Goal: Task Accomplishment & Management: Use online tool/utility

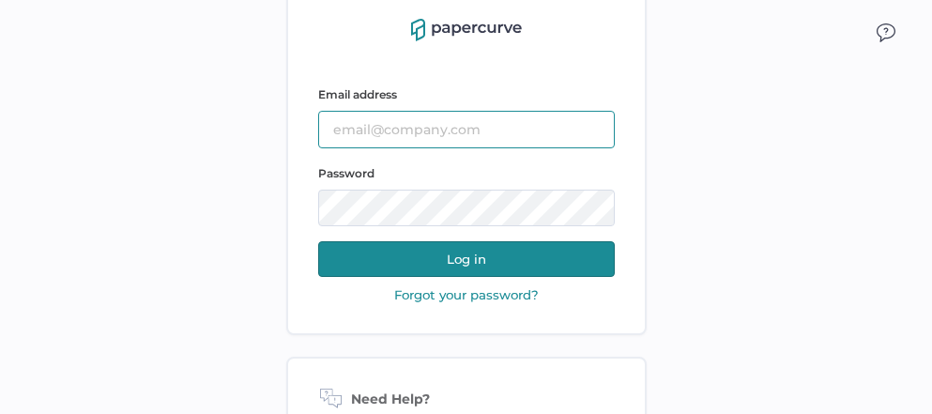
type input "jeffrey.kent@papercurve.com"
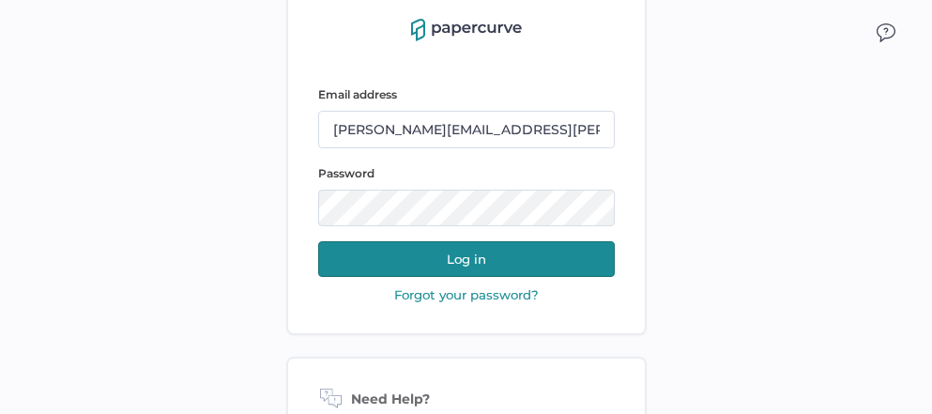
click at [470, 257] on button "Log in" at bounding box center [466, 259] width 296 height 36
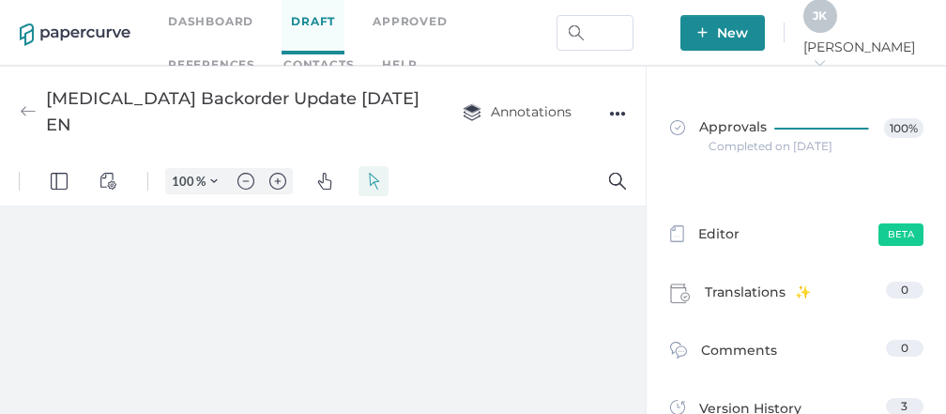
type input "86"
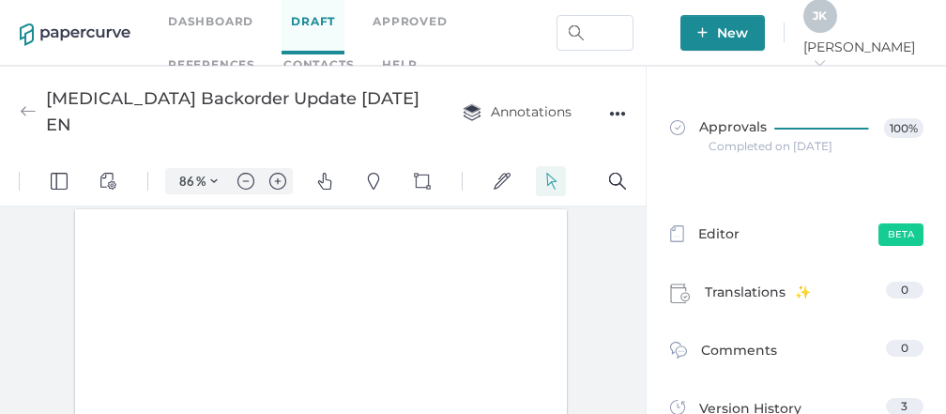
scroll to position [1, 0]
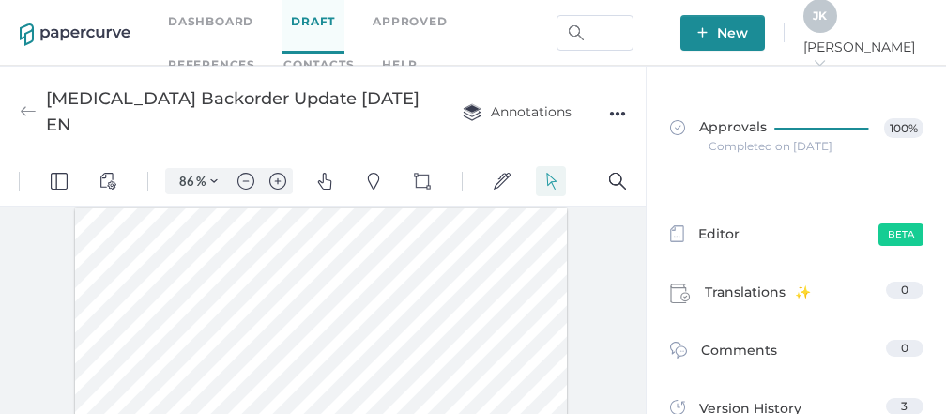
click at [283, 55] on link "Contacts" at bounding box center [318, 64] width 70 height 21
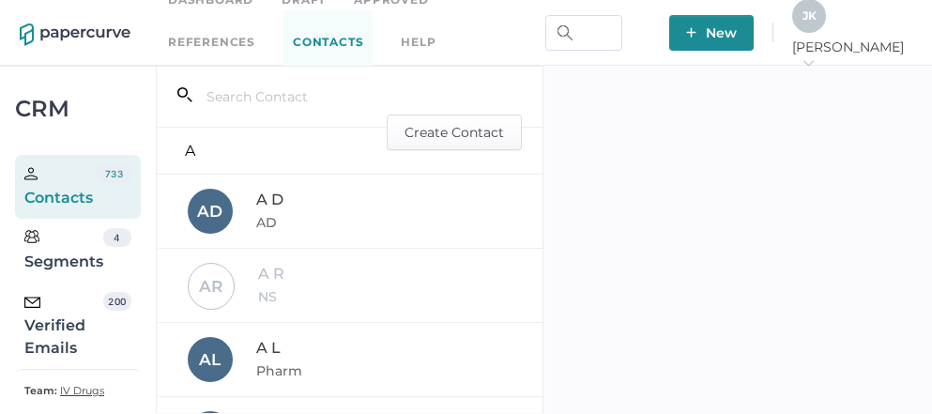
click at [75, 335] on div "Verified Emails" at bounding box center [63, 326] width 79 height 68
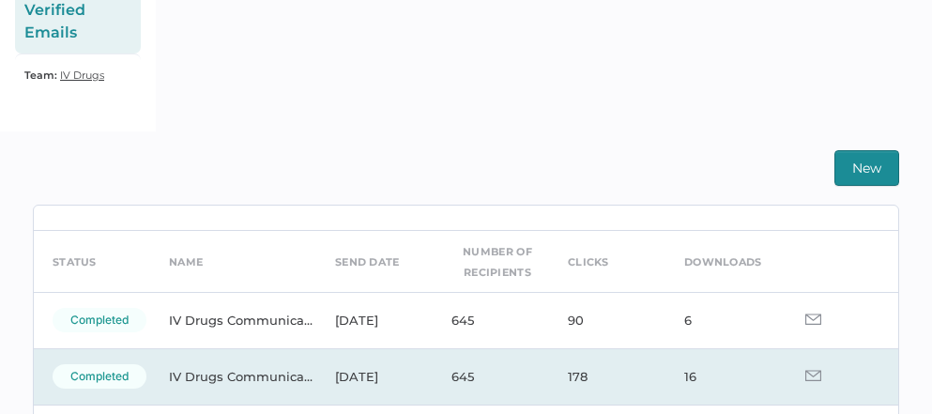
scroll to position [52, 0]
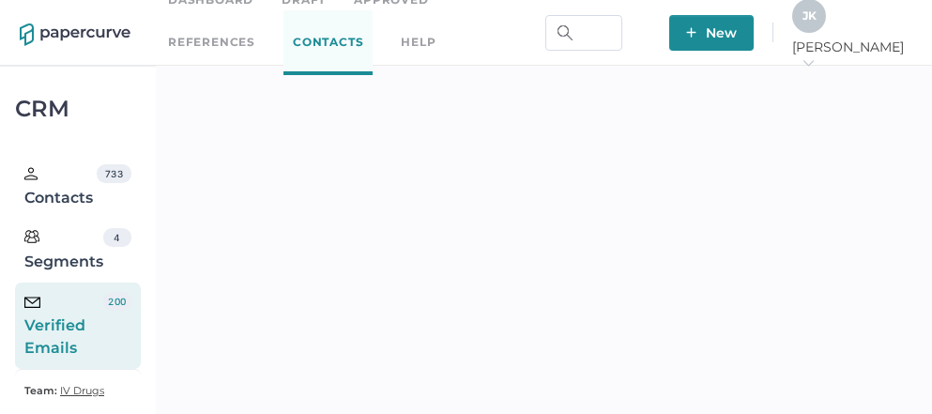
click at [389, 4] on link "Approved" at bounding box center [391, 0] width 74 height 21
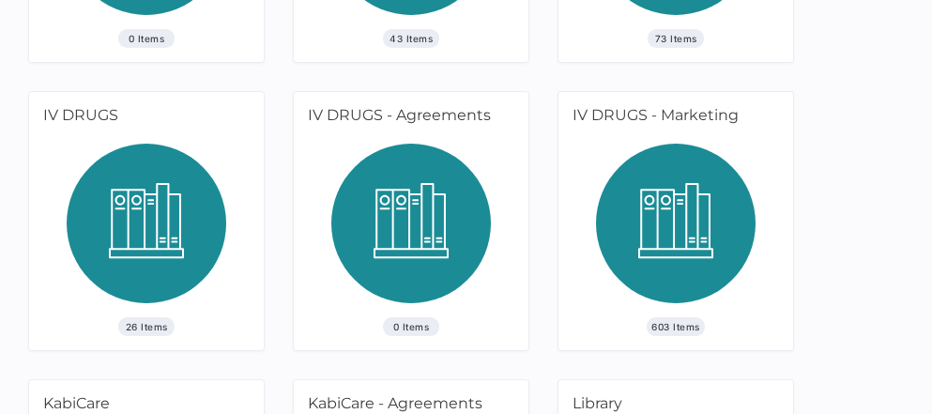
scroll to position [712, 0]
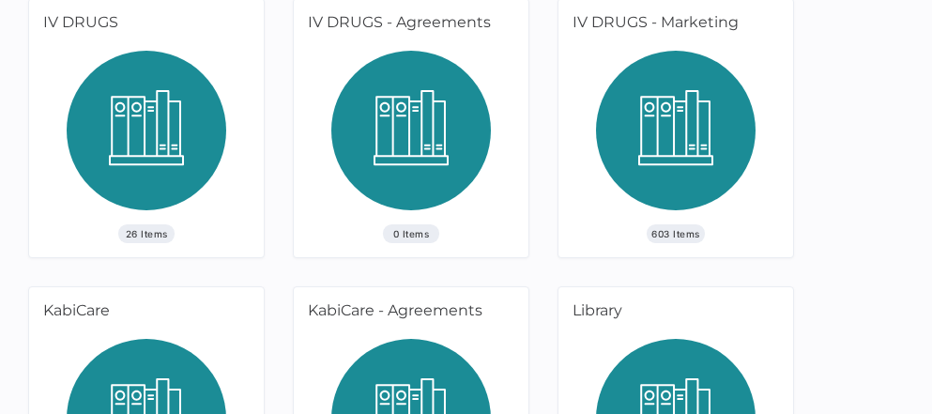
click at [636, 143] on img at bounding box center [675, 138] width 159 height 174
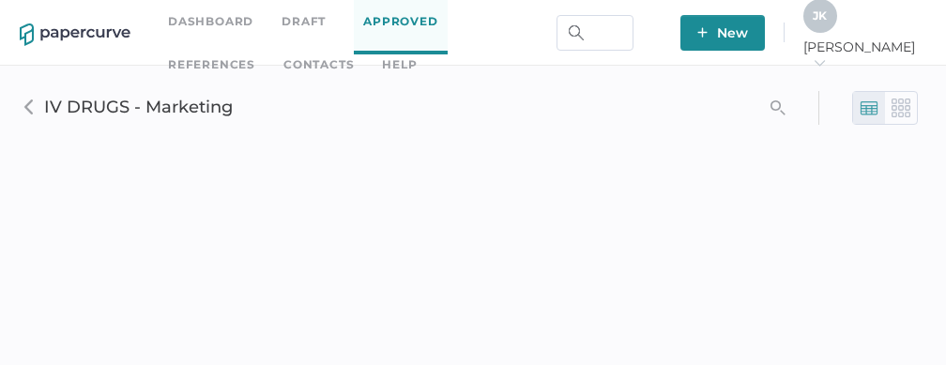
click at [280, 23] on div "Dashboard Draft Approved References Contacts help" at bounding box center [367, 32] width 398 height 85
click at [88, 18] on div at bounding box center [75, 33] width 111 height 34
click at [84, 26] on img at bounding box center [75, 34] width 111 height 23
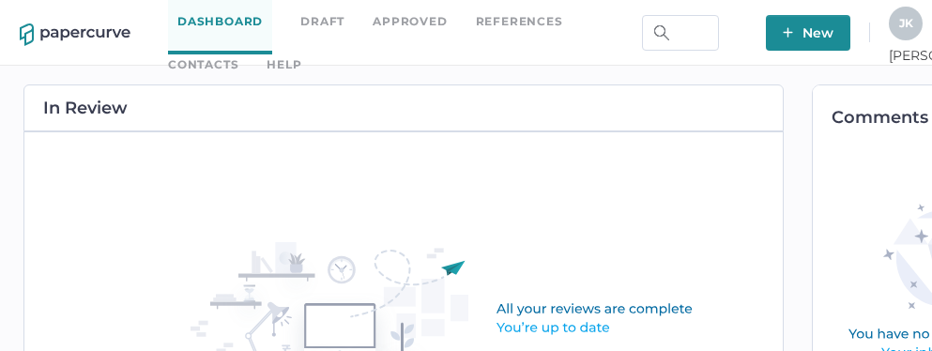
click at [401, 23] on link "Approved" at bounding box center [409, 21] width 74 height 21
click at [405, 27] on link "Approved" at bounding box center [409, 21] width 74 height 21
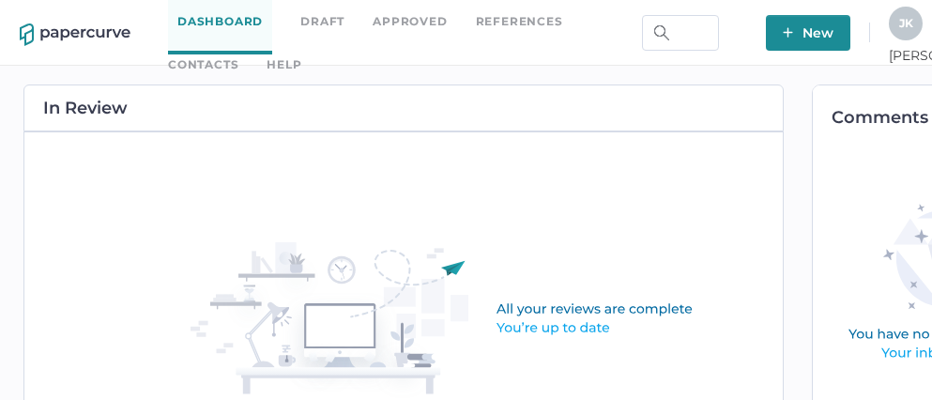
click at [238, 54] on link "Contacts" at bounding box center [203, 64] width 70 height 21
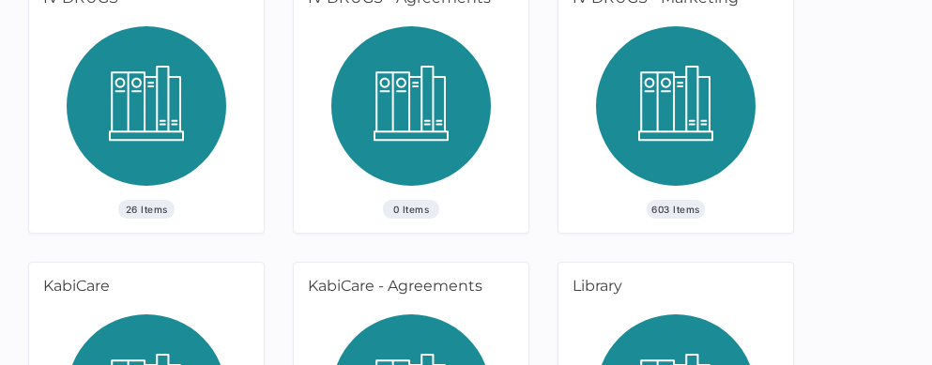
scroll to position [675, 0]
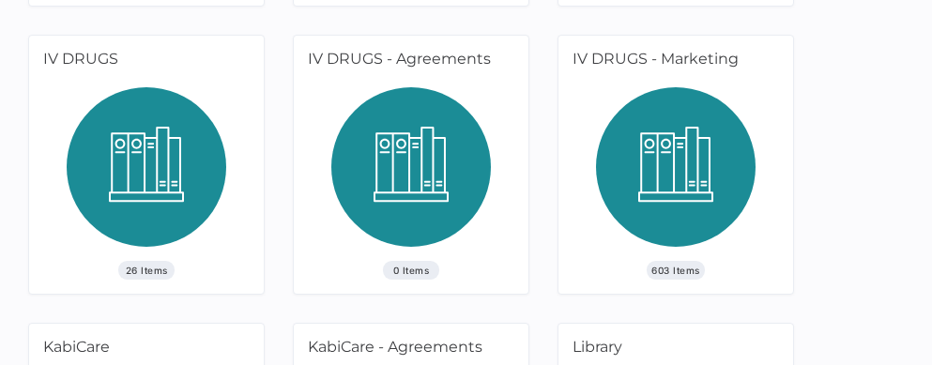
click at [657, 186] on img at bounding box center [675, 174] width 159 height 174
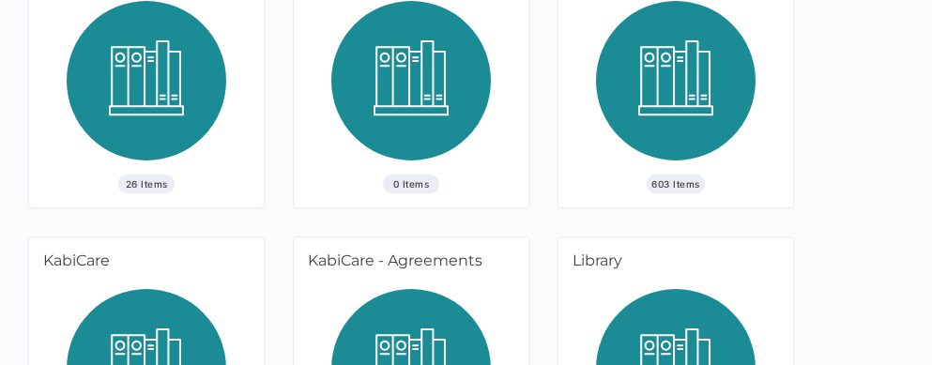
scroll to position [765, 0]
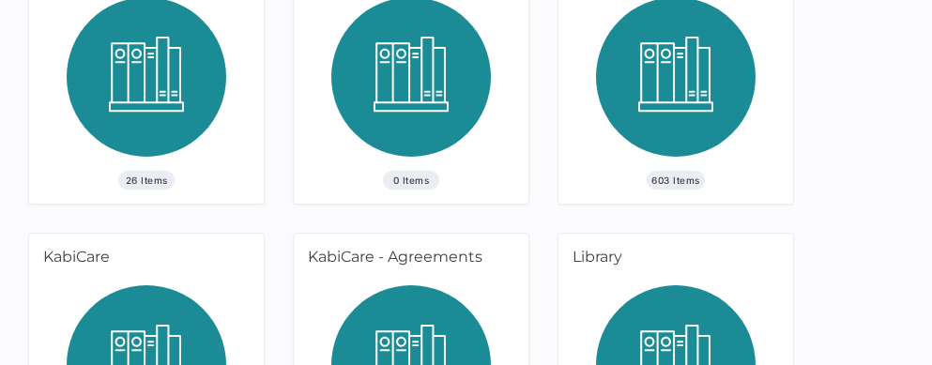
click at [677, 97] on img at bounding box center [675, 84] width 159 height 174
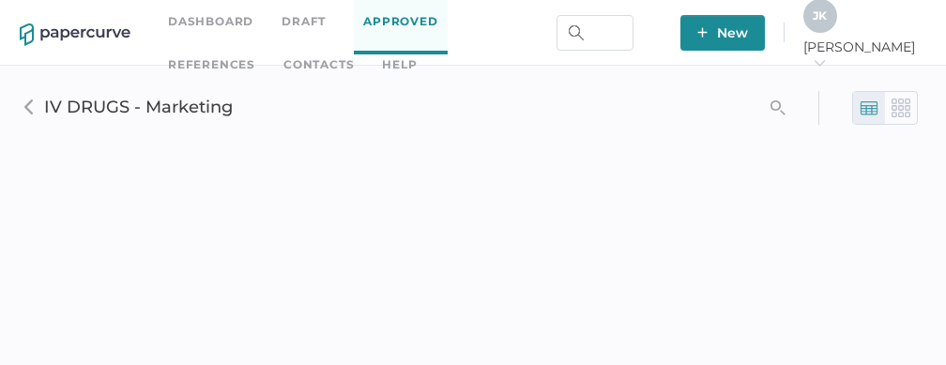
click at [900, 105] on img at bounding box center [900, 107] width 19 height 19
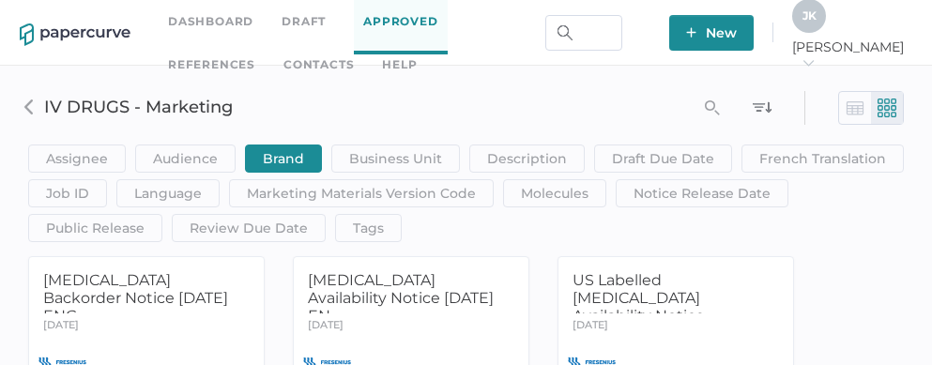
click at [848, 103] on img at bounding box center [854, 107] width 19 height 19
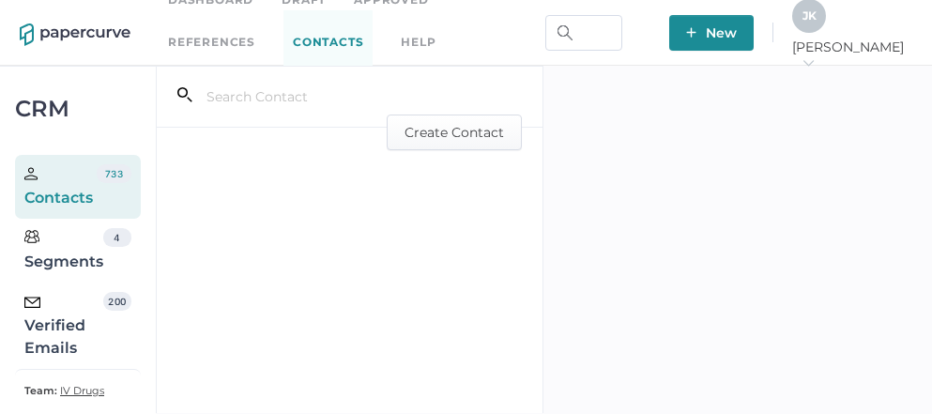
click at [56, 334] on div "Verified Emails" at bounding box center [63, 326] width 79 height 68
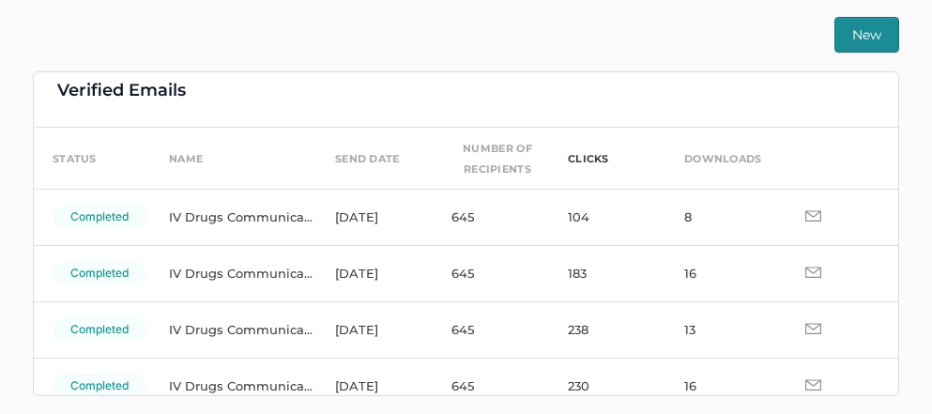
scroll to position [20, 0]
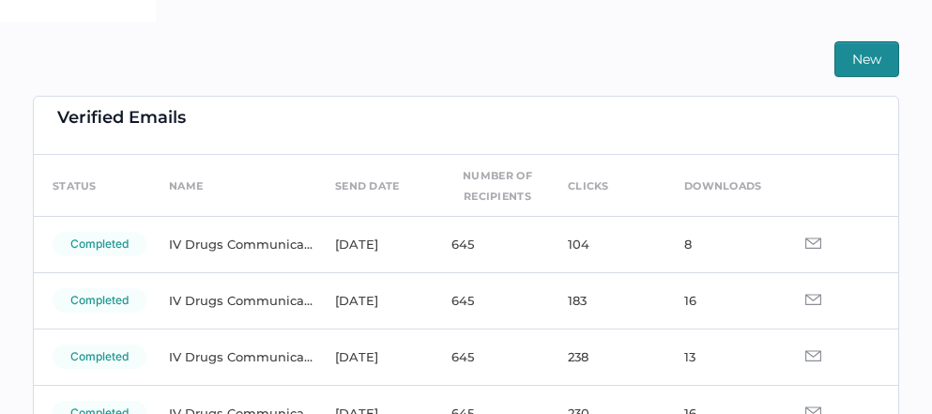
scroll to position [411, 0]
